Goal: Information Seeking & Learning: Learn about a topic

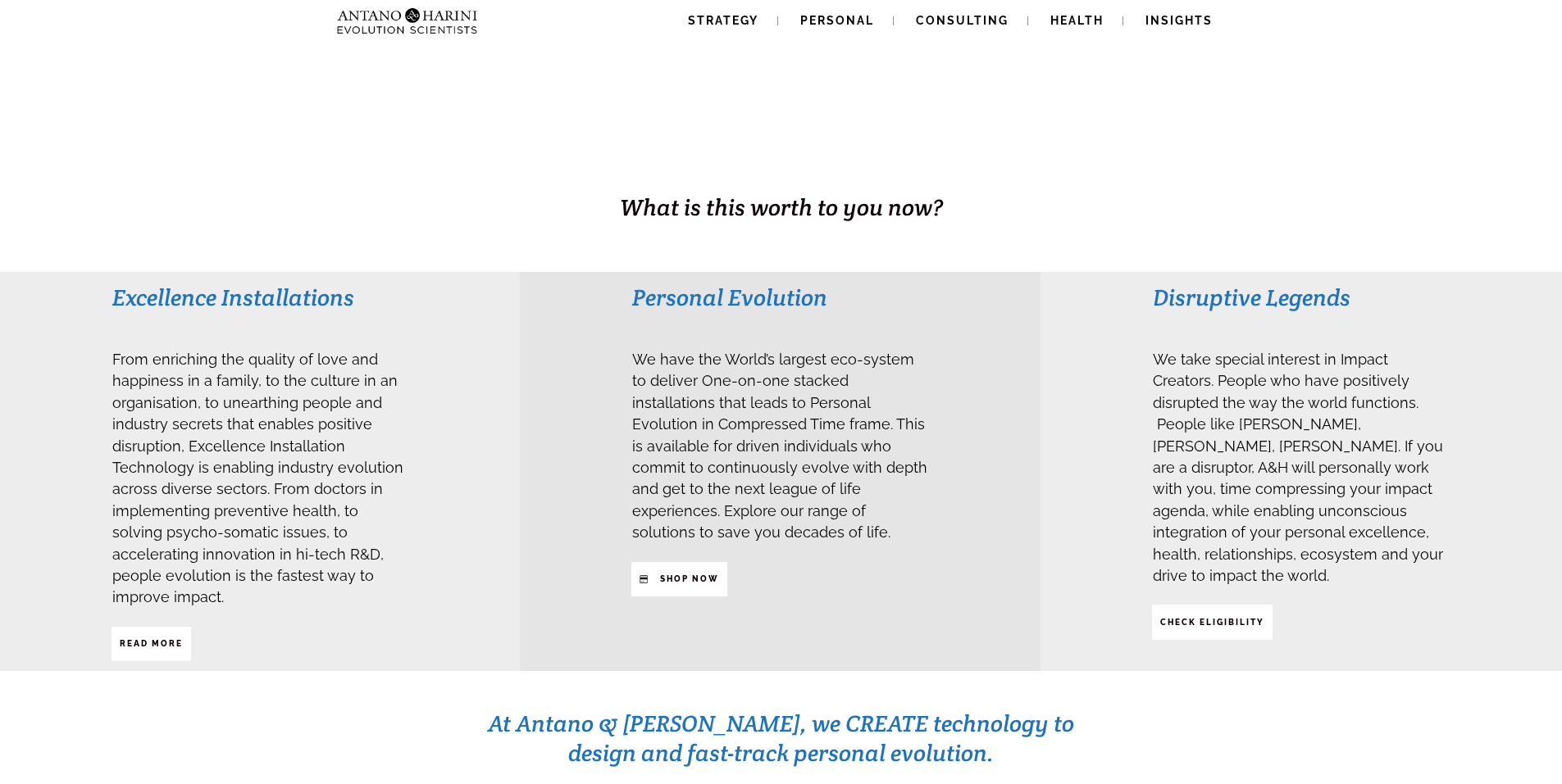
scroll to position [203, 0]
click at [174, 639] on strong "Read More" at bounding box center [151, 643] width 63 height 9
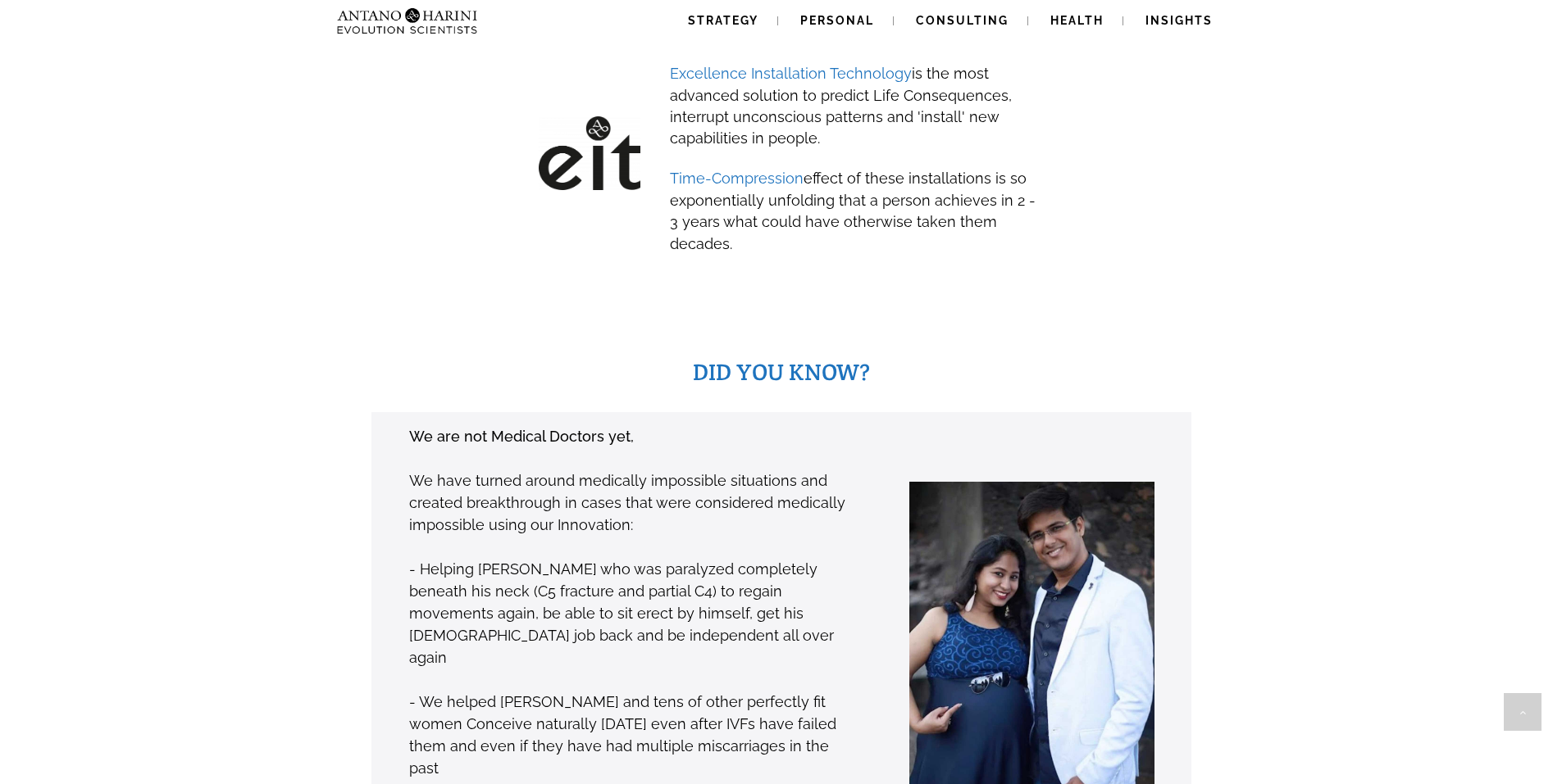
scroll to position [0, 0]
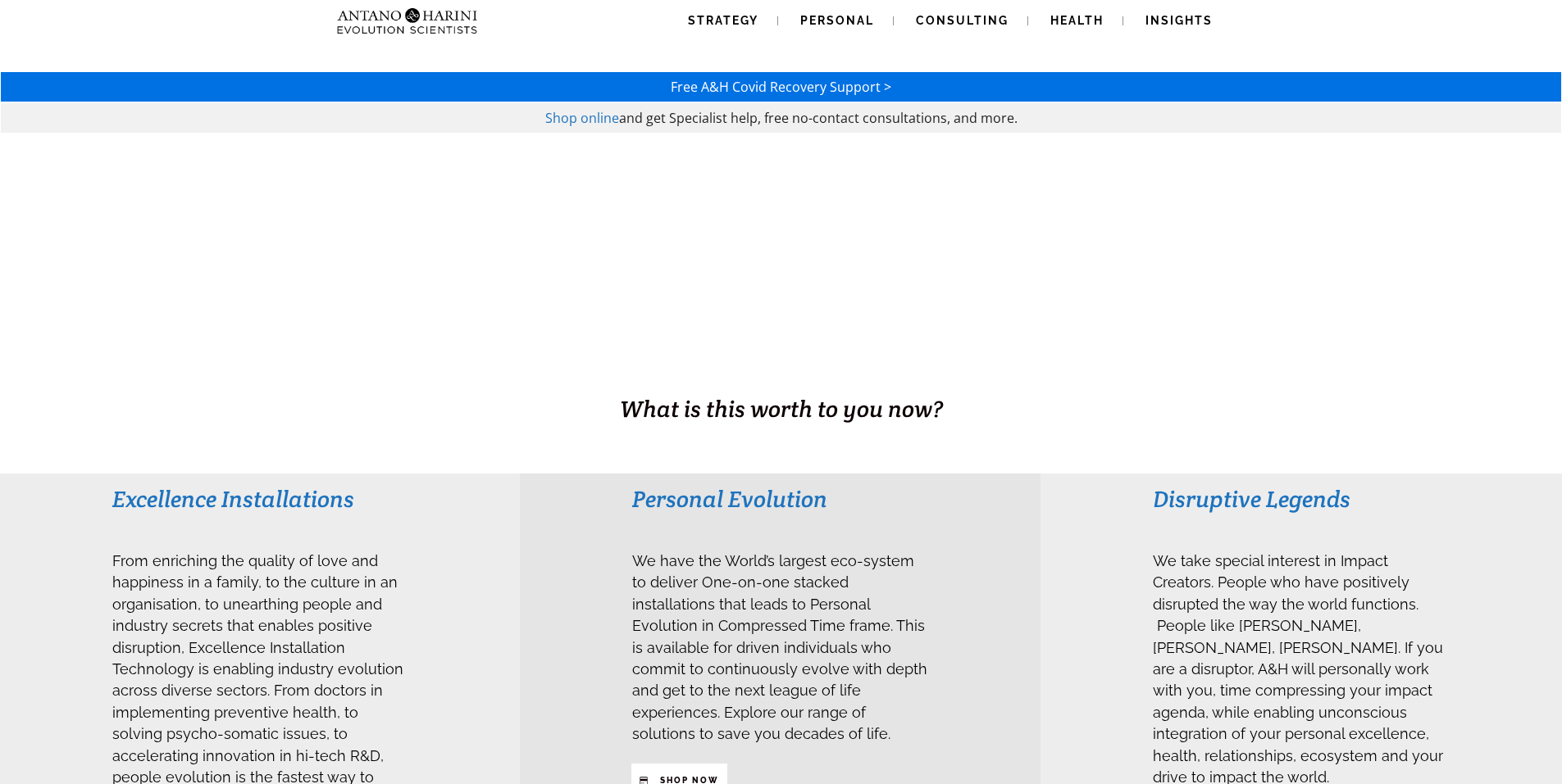
click at [393, 24] on img at bounding box center [374, 21] width 88 height 42
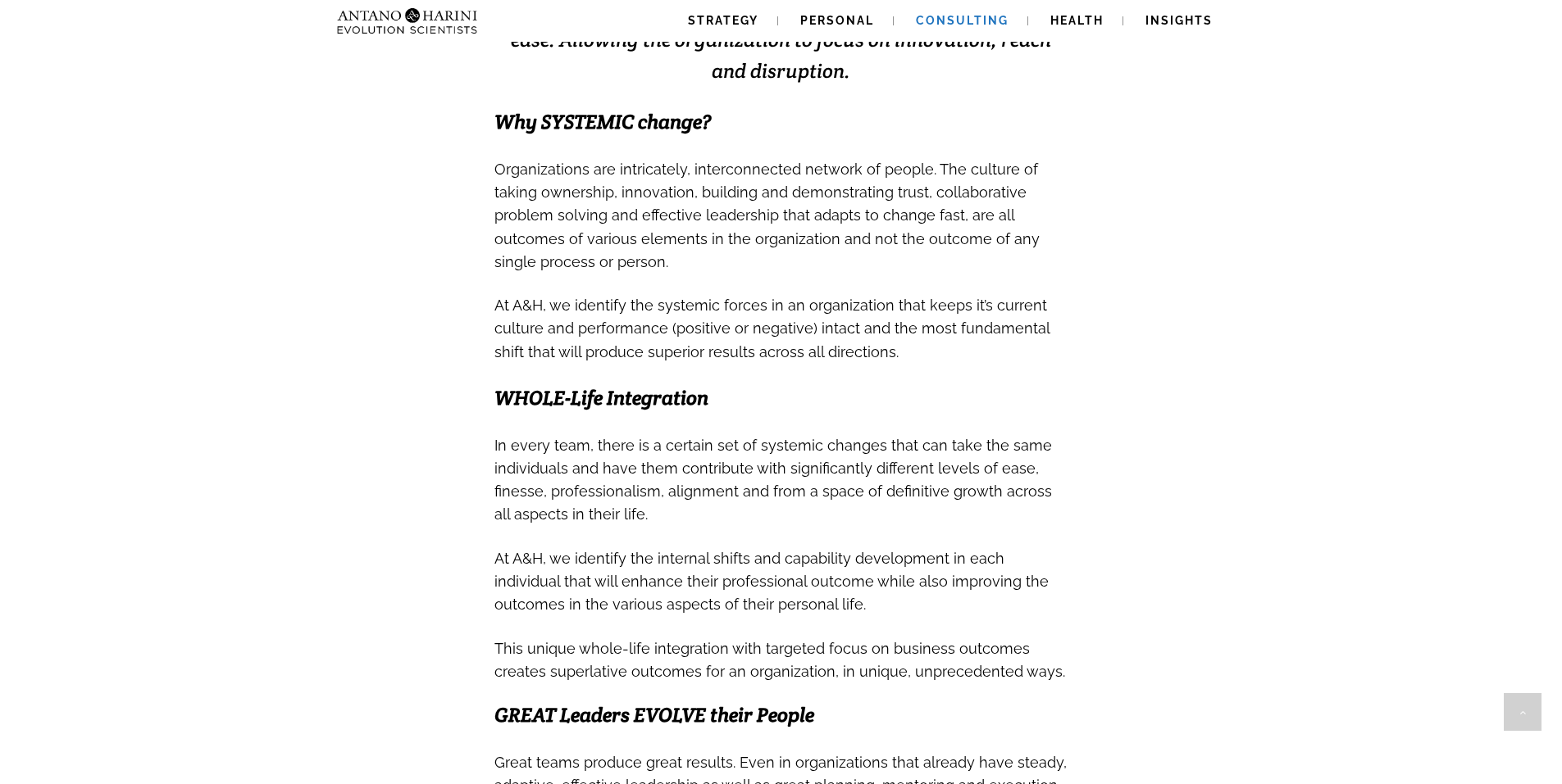
scroll to position [541, 0]
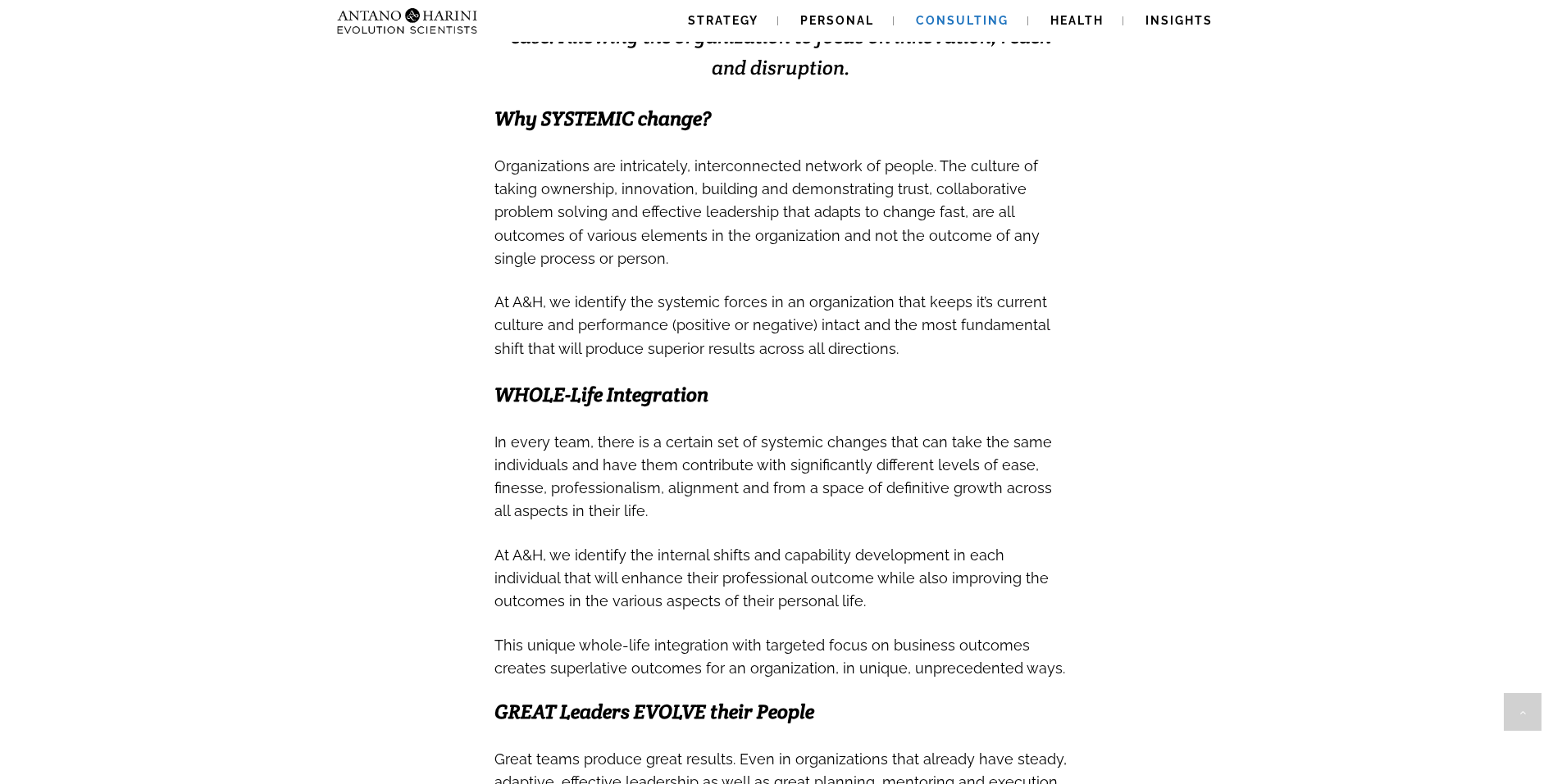
drag, startPoint x: 952, startPoint y: 470, endPoint x: 933, endPoint y: 519, distance: 52.6
click at [933, 519] on h3 "In every team, there is a certain set of systemic changes that can take the sam…" at bounding box center [781, 476] width 574 height 93
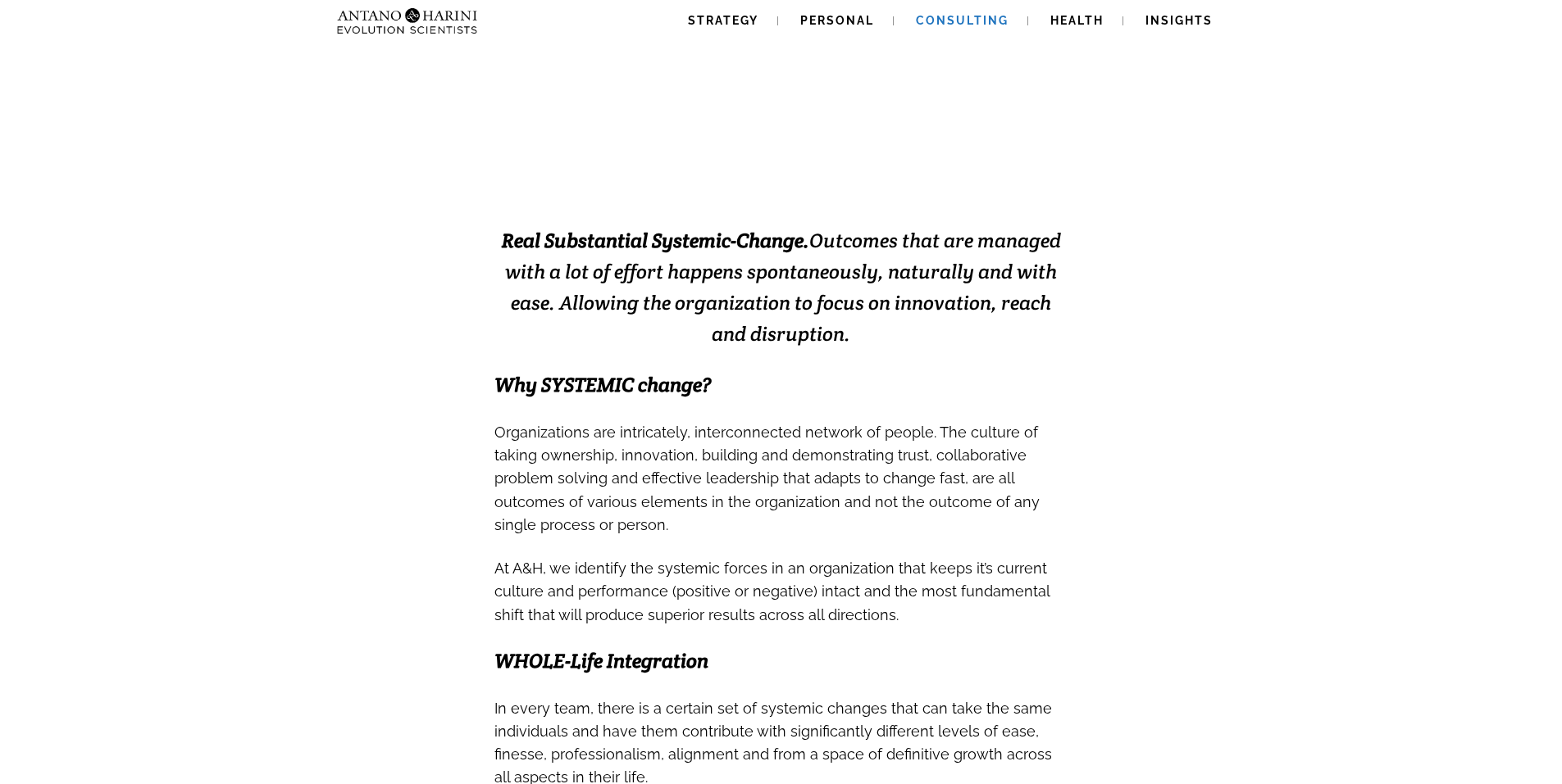
scroll to position [0, 0]
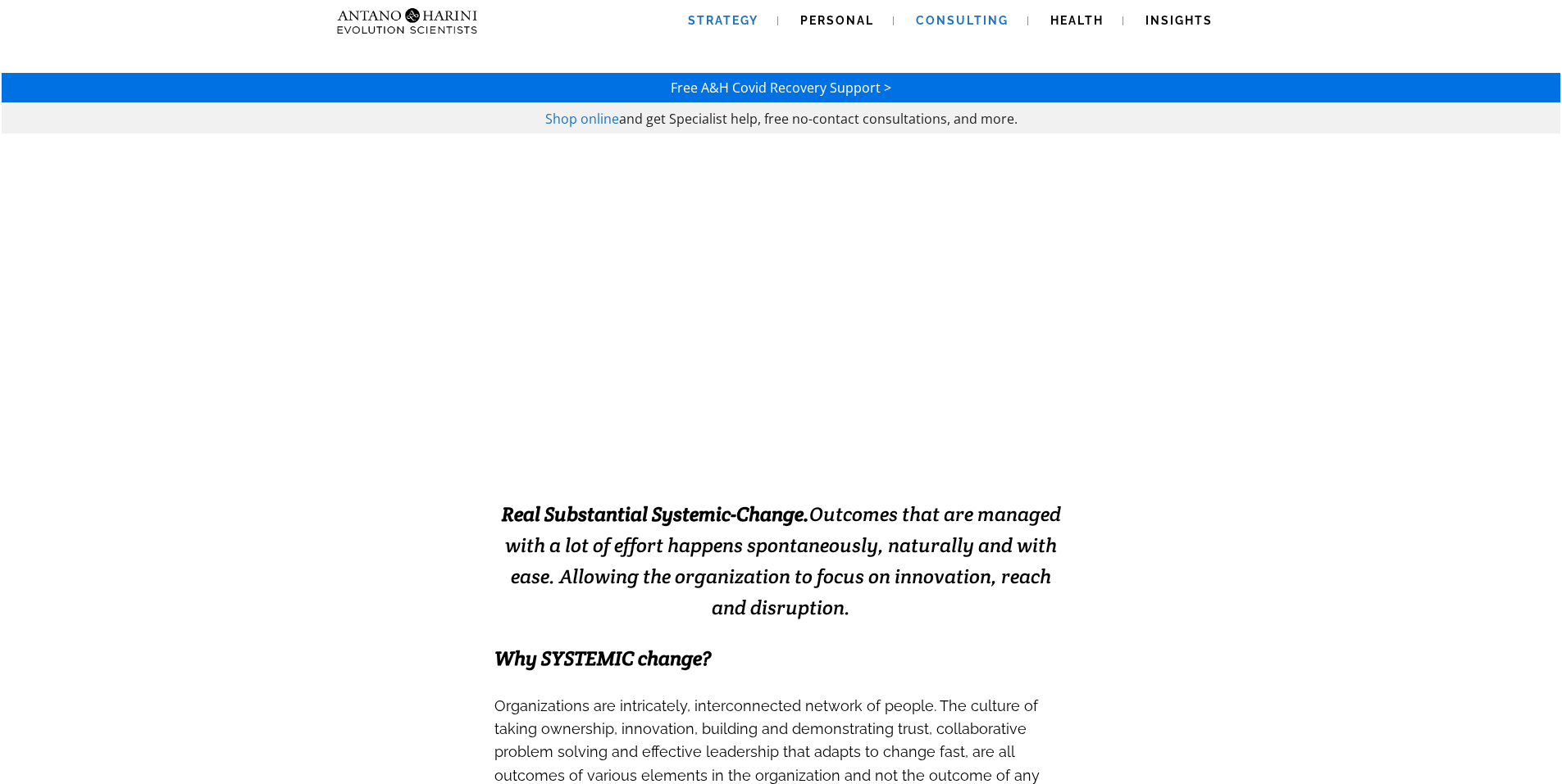
click at [754, 15] on span "Strategy" at bounding box center [723, 20] width 71 height 13
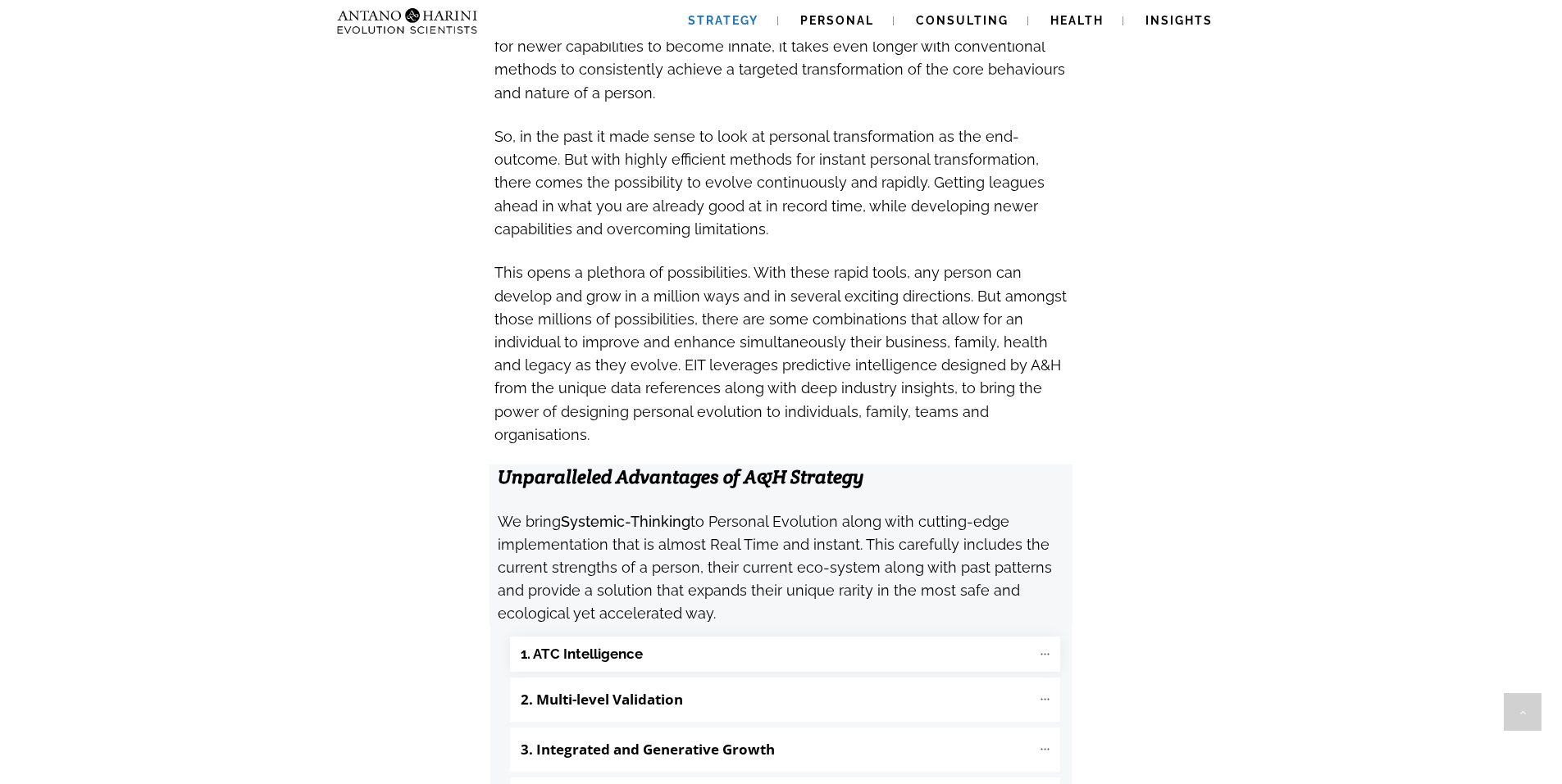
click at [1051, 648] on icon at bounding box center [1044, 654] width 14 height 14
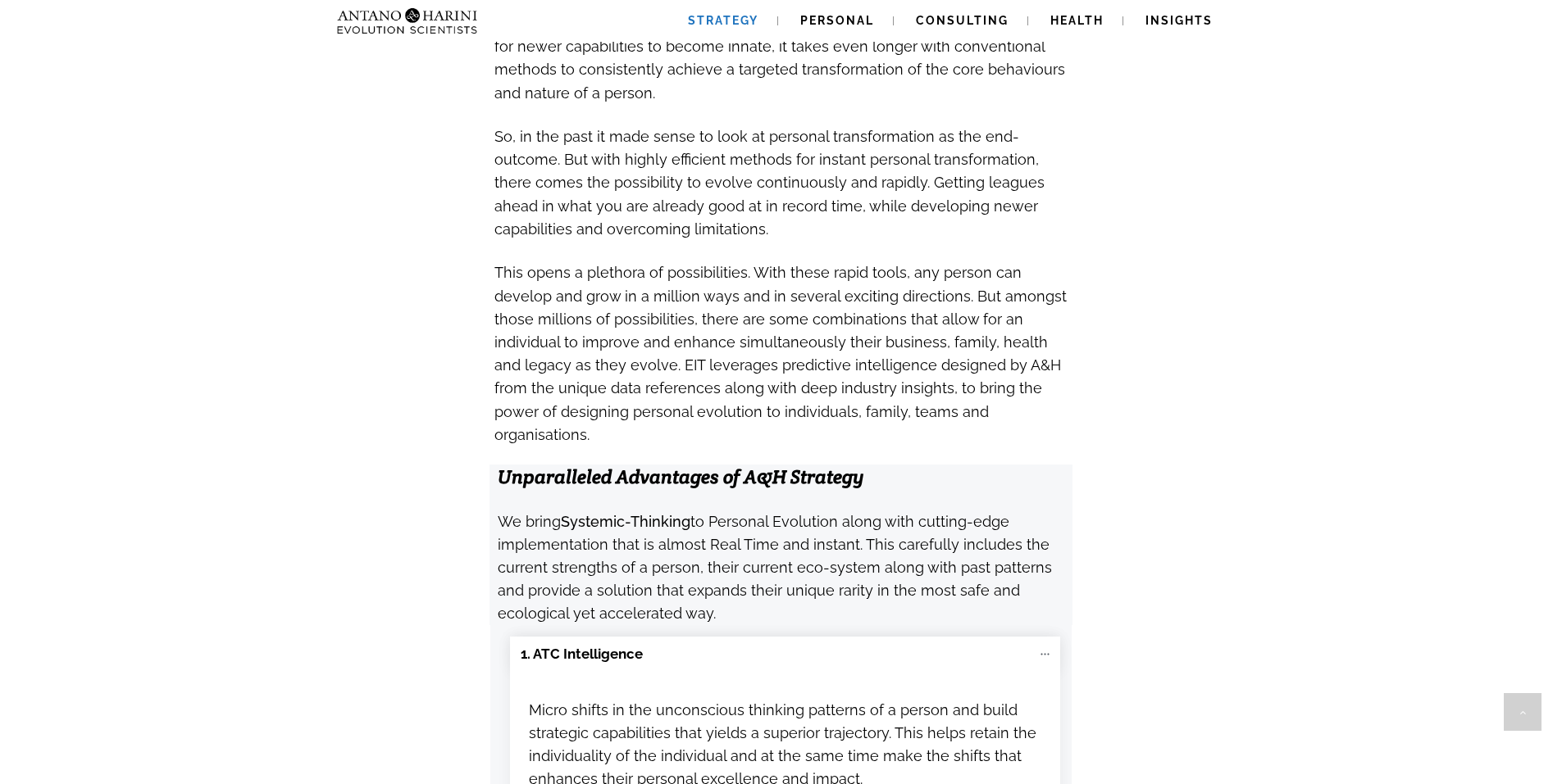
click at [1052, 637] on "1. ATC Intelligence" at bounding box center [784, 654] width 550 height 35
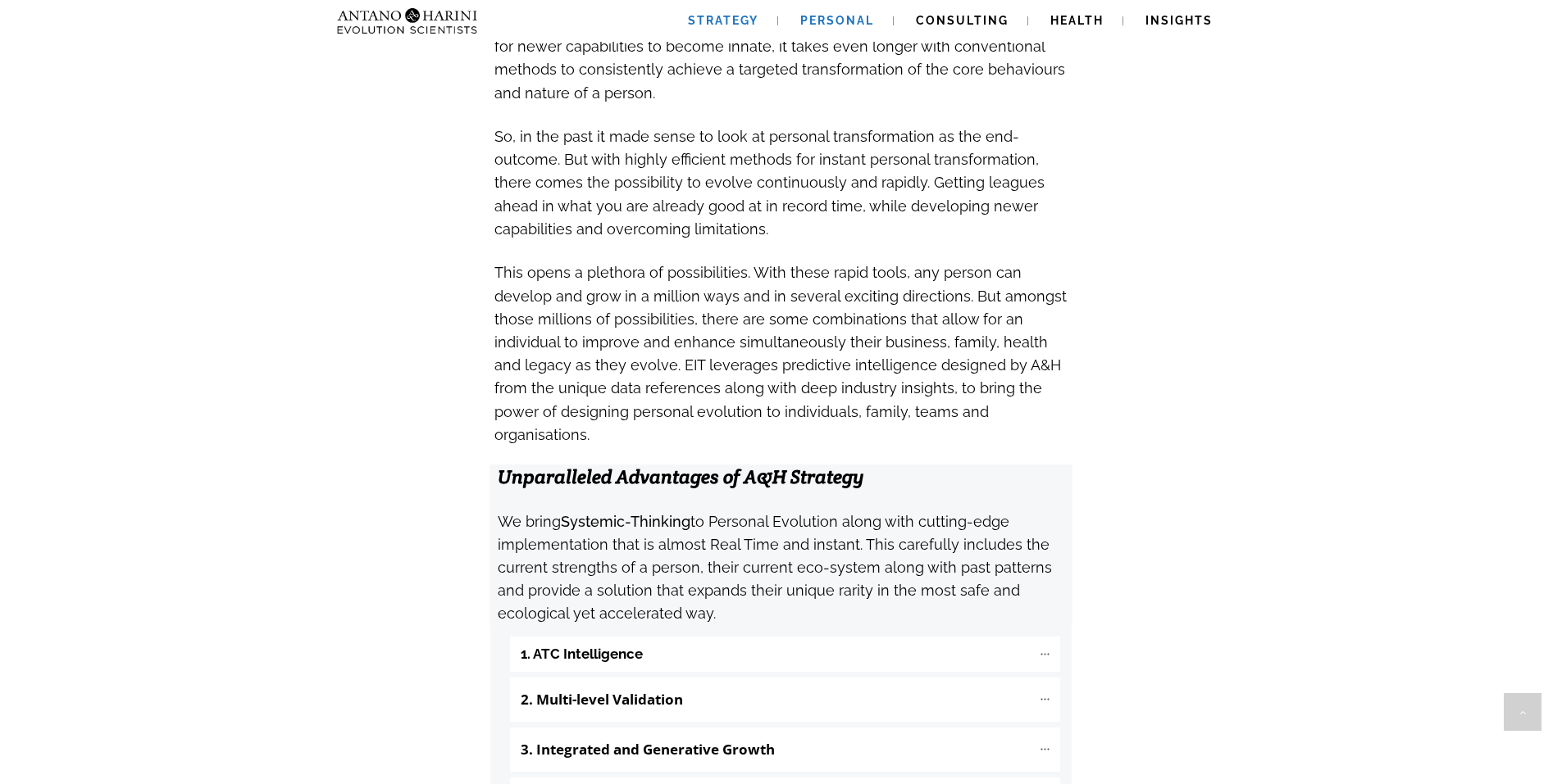
click at [840, 15] on span "Personal" at bounding box center [837, 20] width 74 height 13
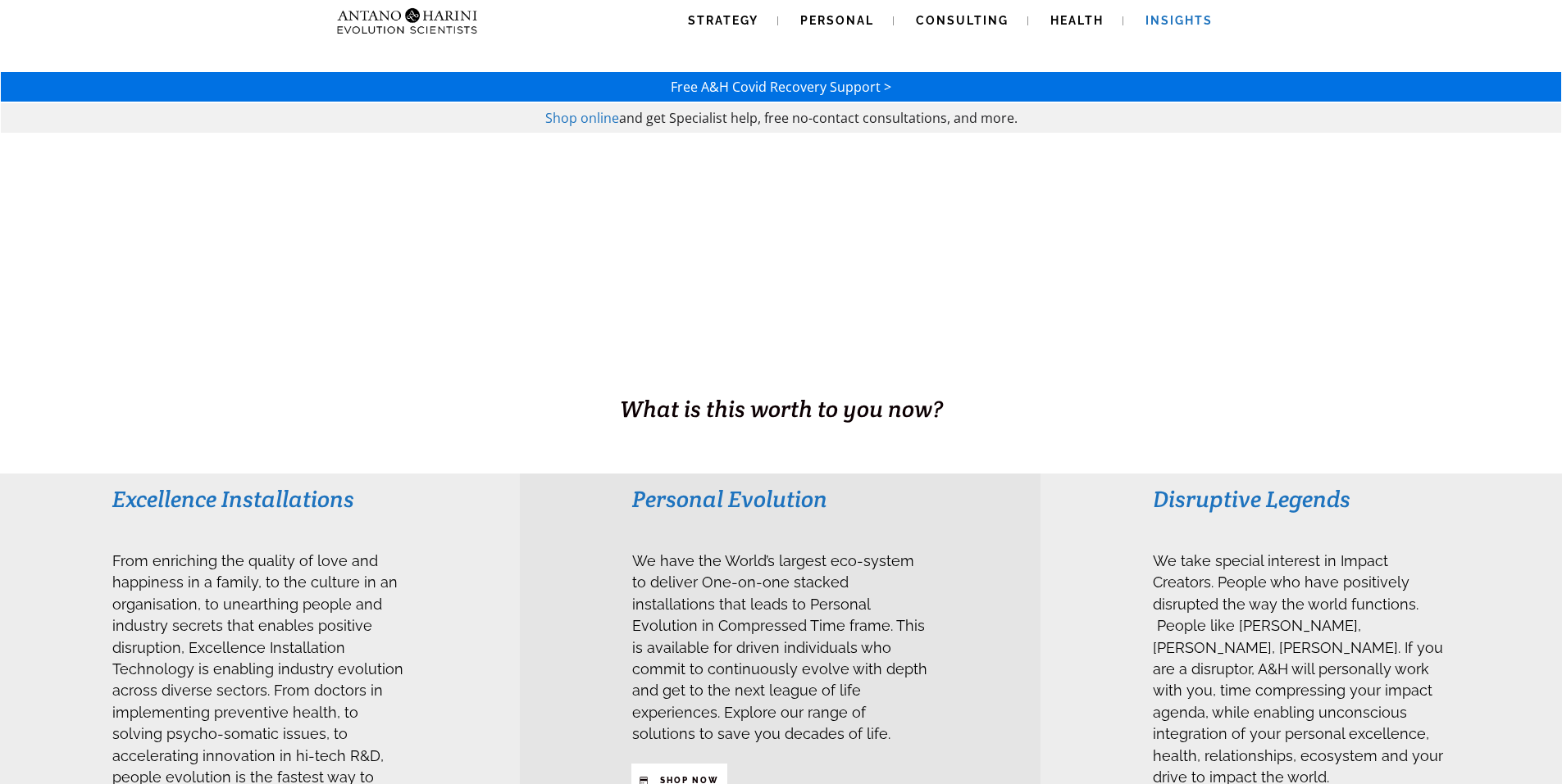
click at [1186, 12] on link "Insights" at bounding box center [1179, 21] width 106 height 42
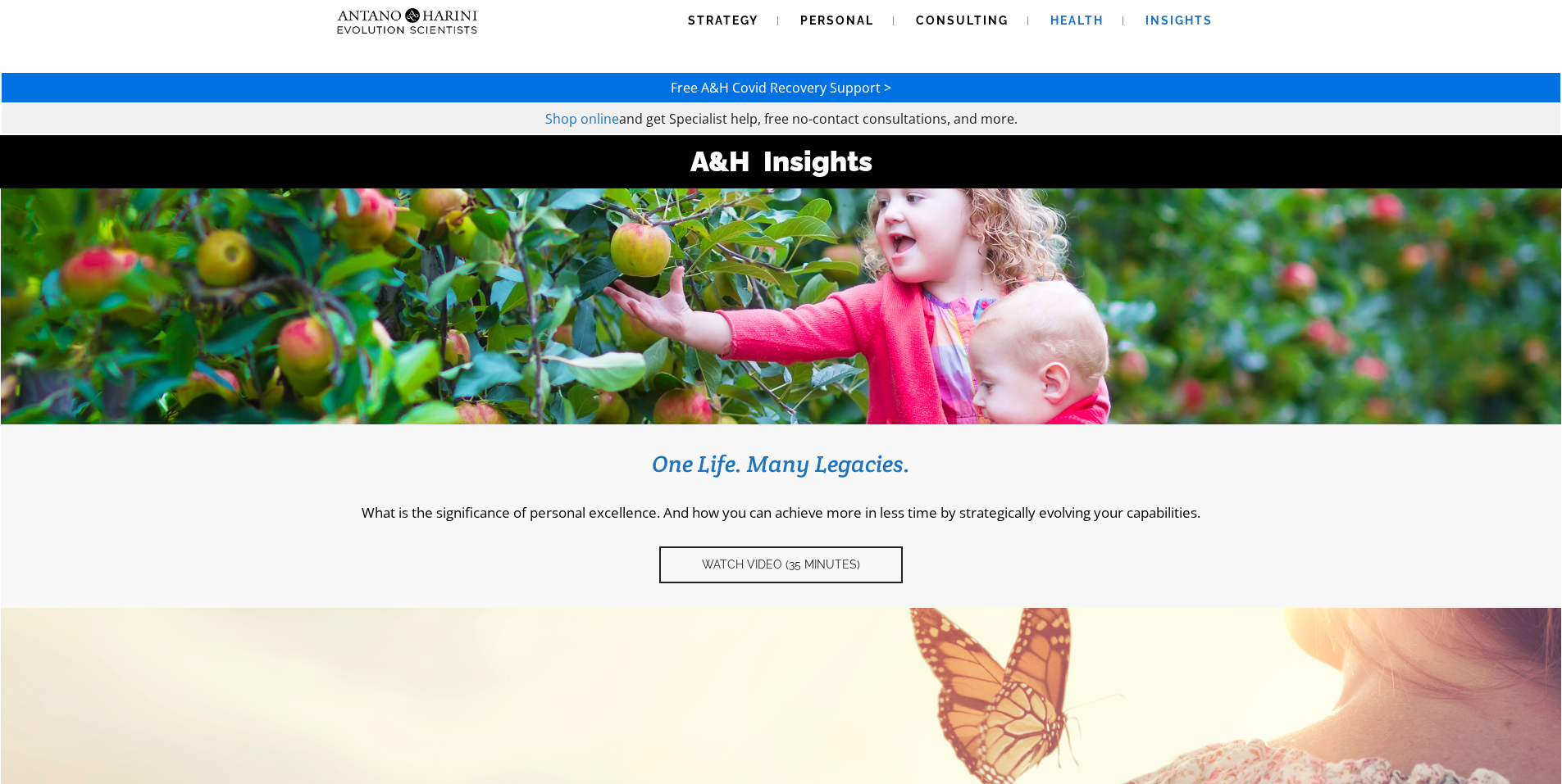
click at [1073, 8] on link "Health" at bounding box center [1077, 21] width 93 height 42
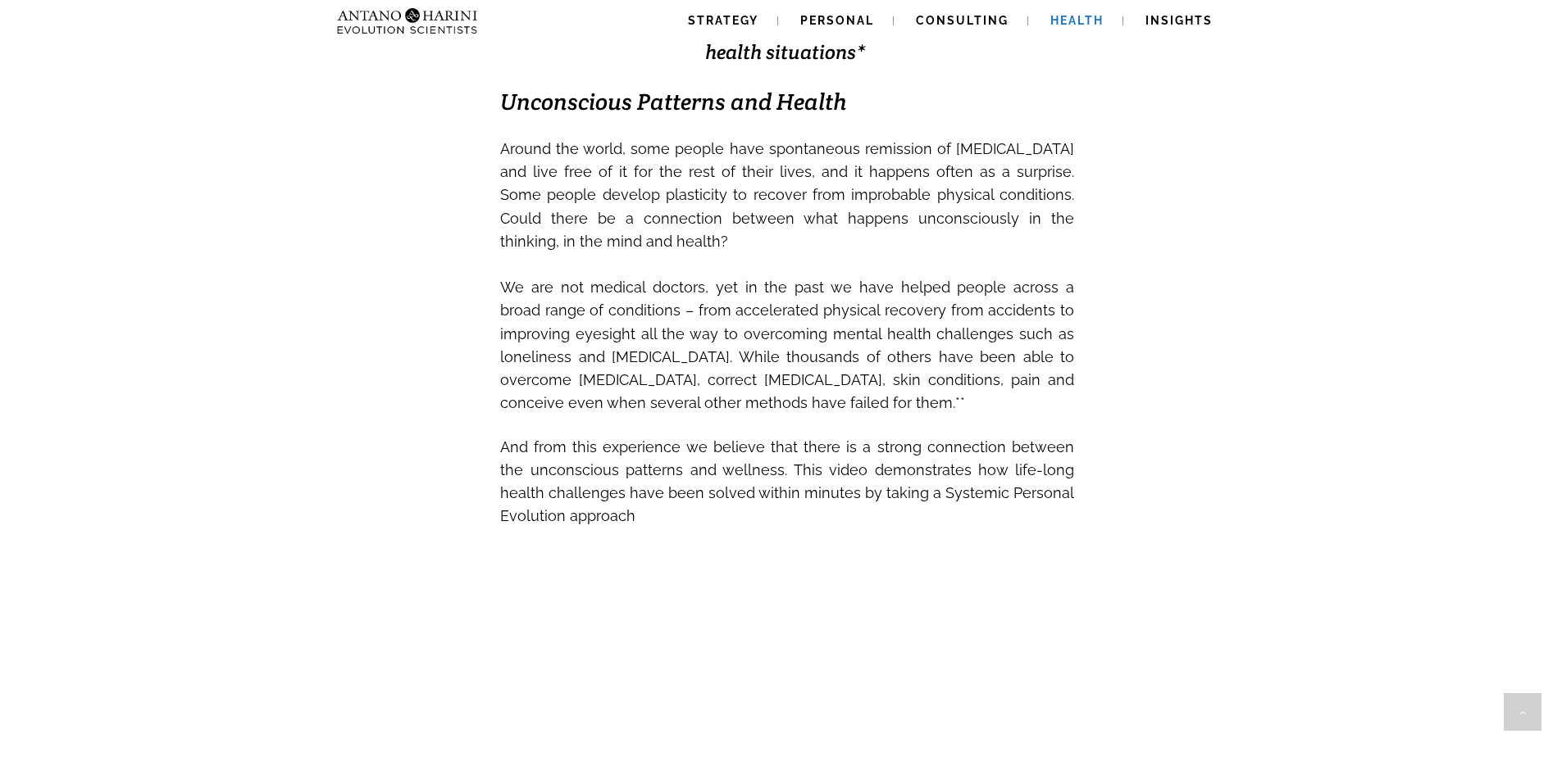
scroll to position [475, 0]
